Goal: Navigation & Orientation: Find specific page/section

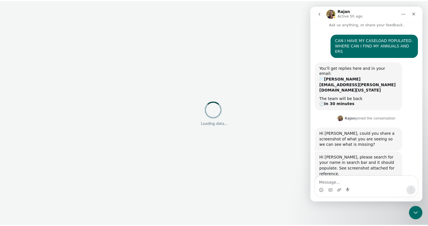
scroll to position [7, 0]
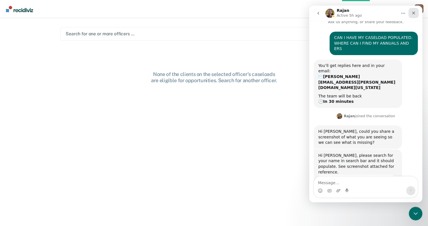
click at [414, 14] on icon "Close" at bounding box center [413, 13] width 5 height 5
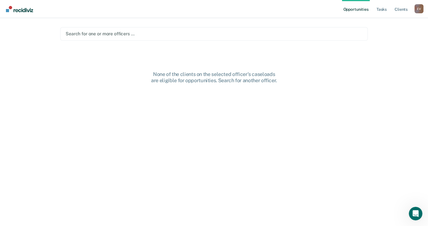
scroll to position [225, 0]
